Goal: Use online tool/utility: Utilize a website feature to perform a specific function

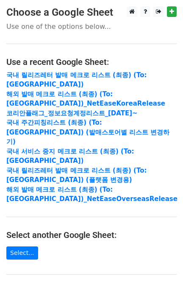
scroll to position [154, 0]
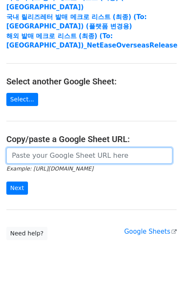
click at [66, 148] on input "url" at bounding box center [89, 156] width 166 height 16
paste input "[URL][DOMAIN_NAME]"
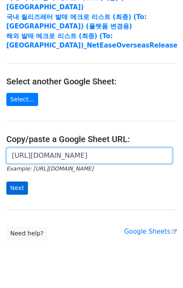
type input "[URL][DOMAIN_NAME]"
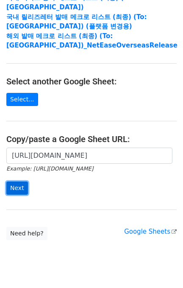
click at [11, 182] on input "Next" at bounding box center [17, 188] width 22 height 13
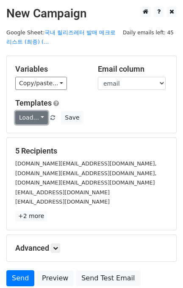
click at [28, 115] on link "Load..." at bounding box center [31, 117] width 33 height 13
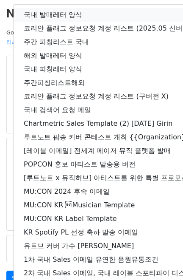
click at [47, 14] on link "국내 발매레터 양식" at bounding box center [150, 15] width 273 height 14
